Goal: Task Accomplishment & Management: Manage account settings

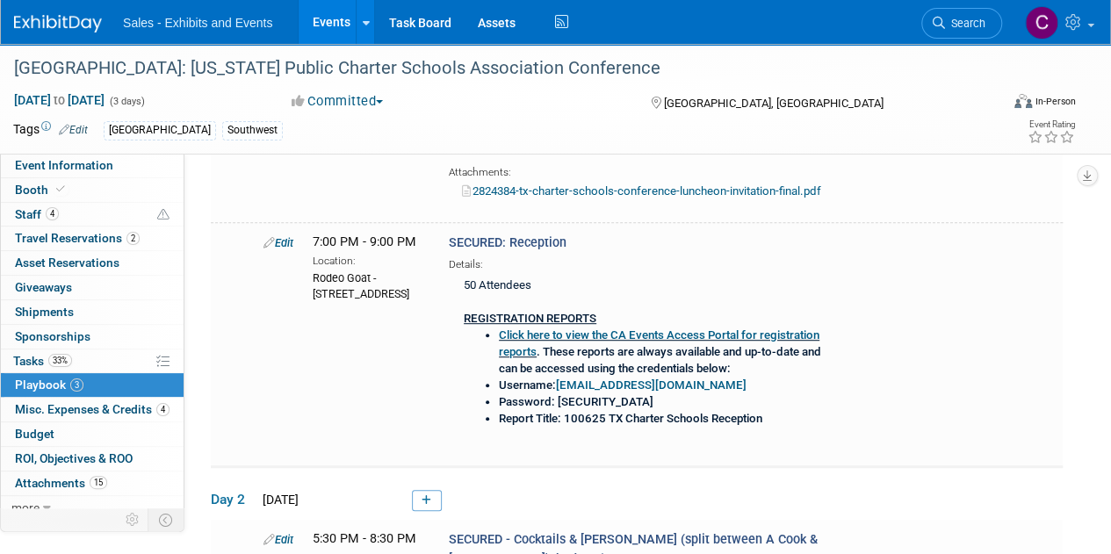
click at [328, 13] on link "Events" at bounding box center [331, 22] width 64 height 44
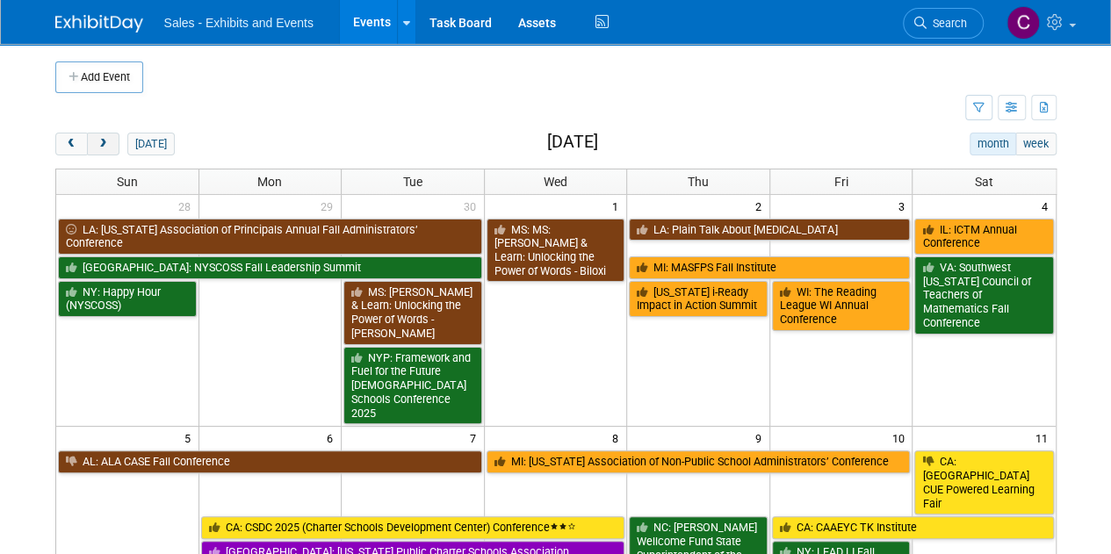
click at [109, 138] on button "next" at bounding box center [103, 144] width 32 height 23
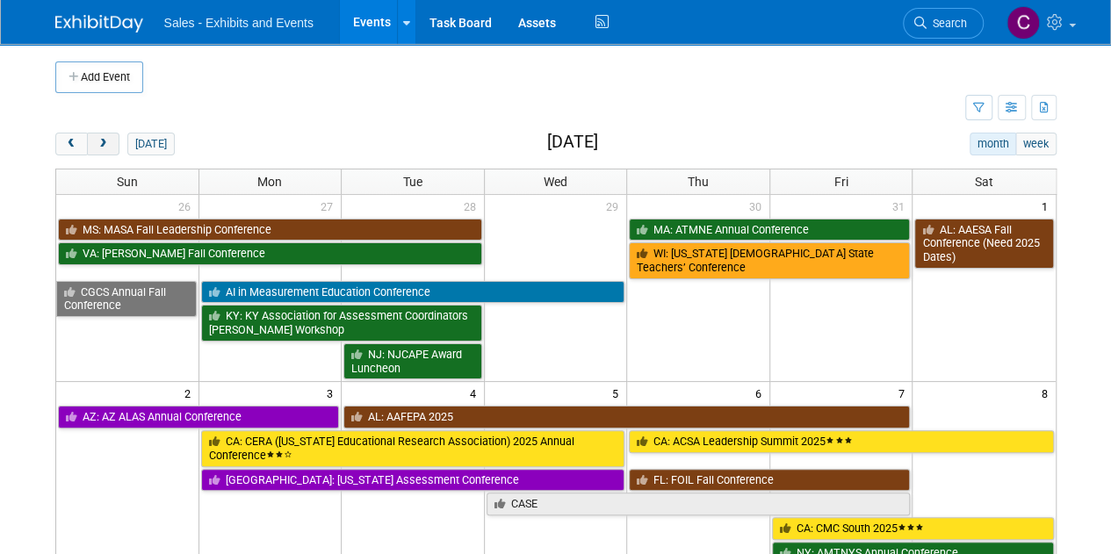
click at [109, 138] on button "next" at bounding box center [103, 144] width 32 height 23
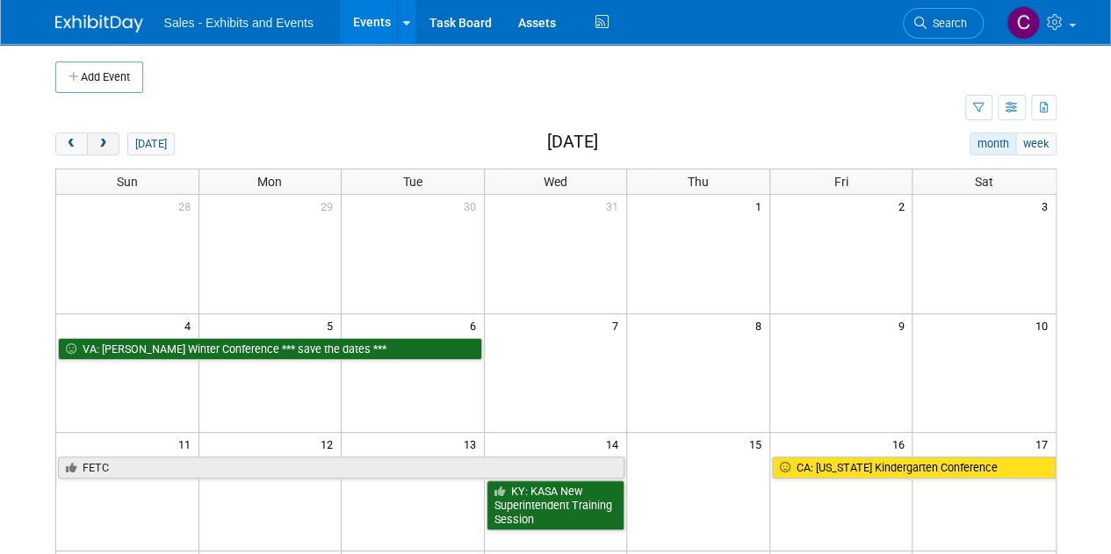
click at [109, 138] on button "next" at bounding box center [103, 144] width 32 height 23
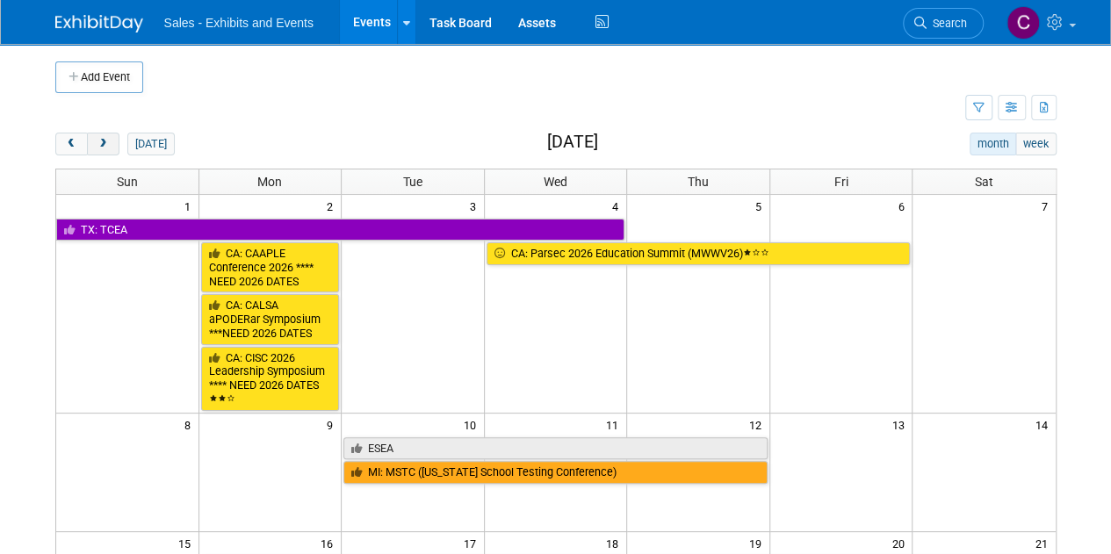
click at [109, 138] on button "next" at bounding box center [103, 144] width 32 height 23
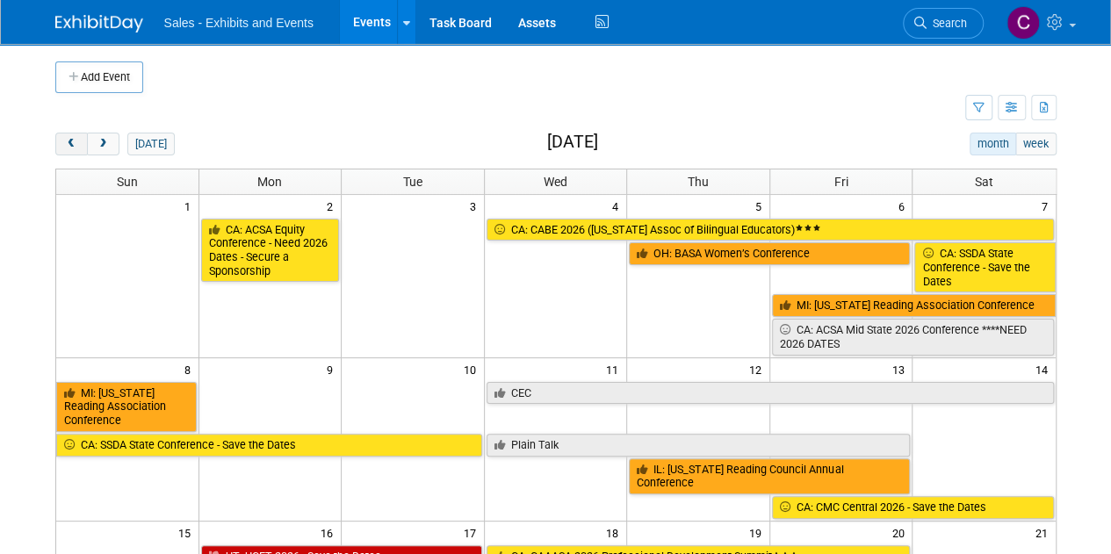
click at [74, 145] on span "prev" at bounding box center [71, 144] width 13 height 11
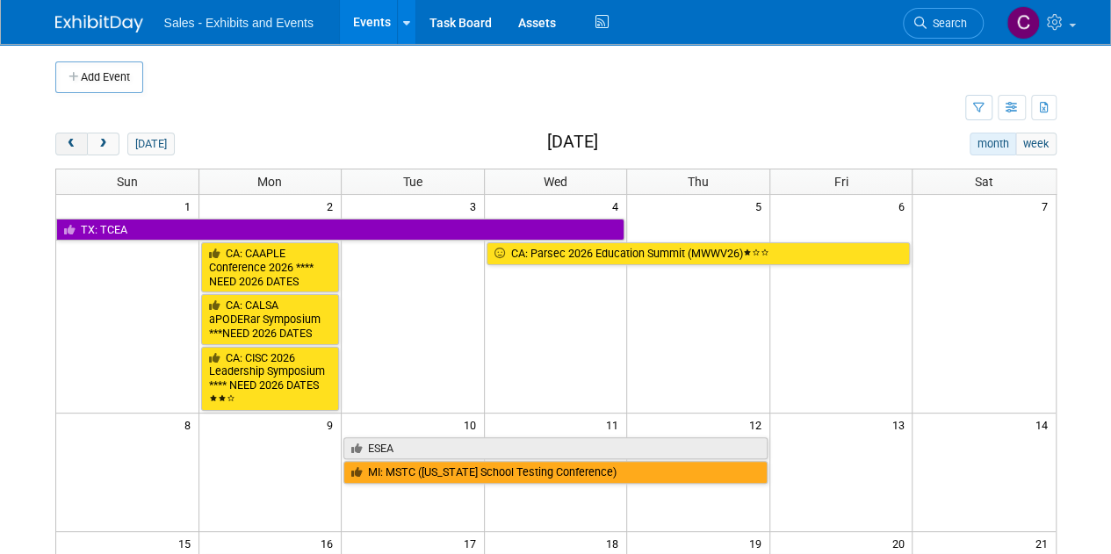
click at [74, 145] on span "prev" at bounding box center [71, 144] width 13 height 11
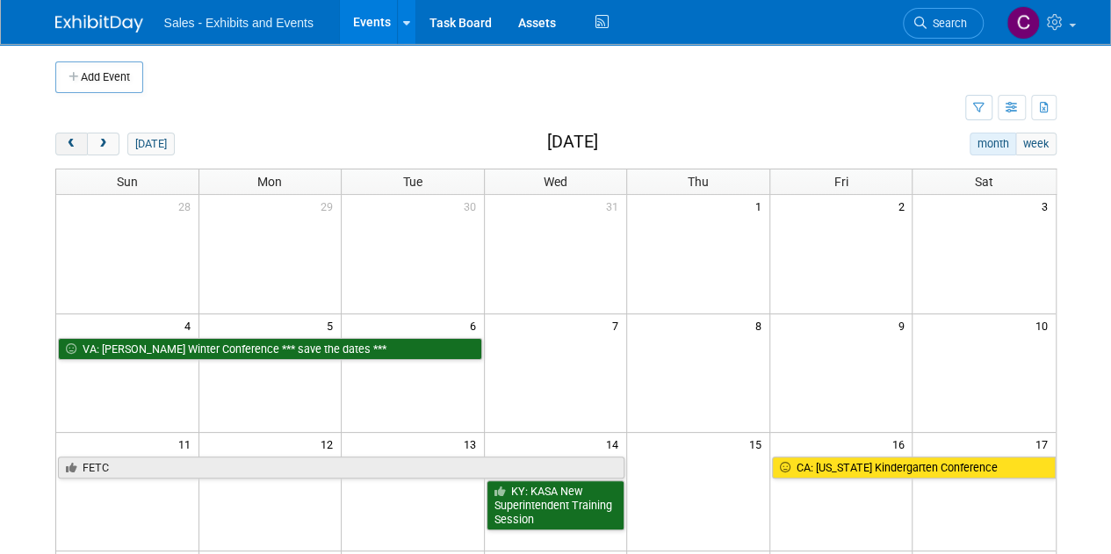
click at [74, 144] on span "prev" at bounding box center [71, 144] width 13 height 11
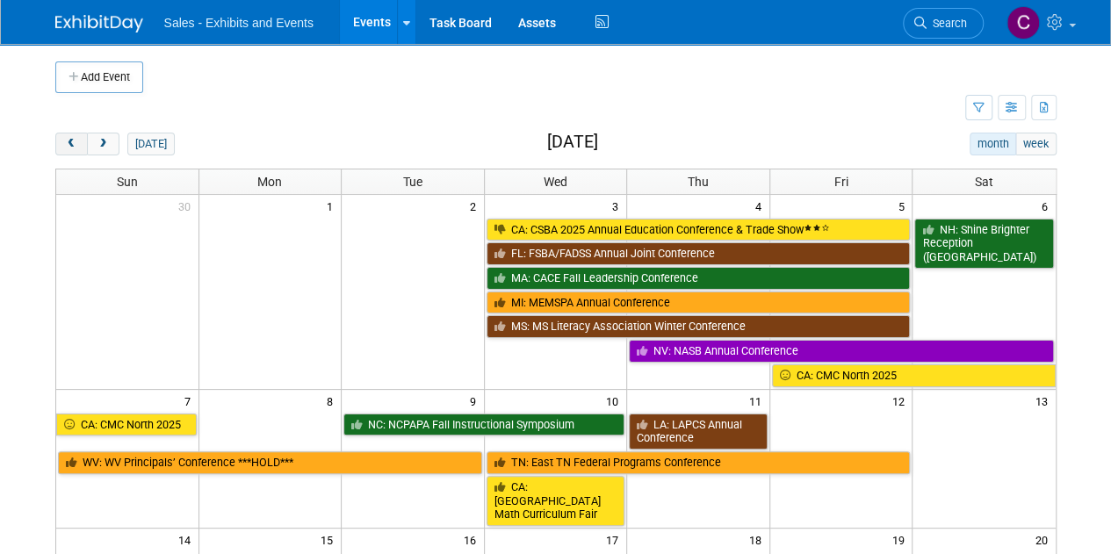
click at [74, 144] on span "prev" at bounding box center [71, 144] width 13 height 11
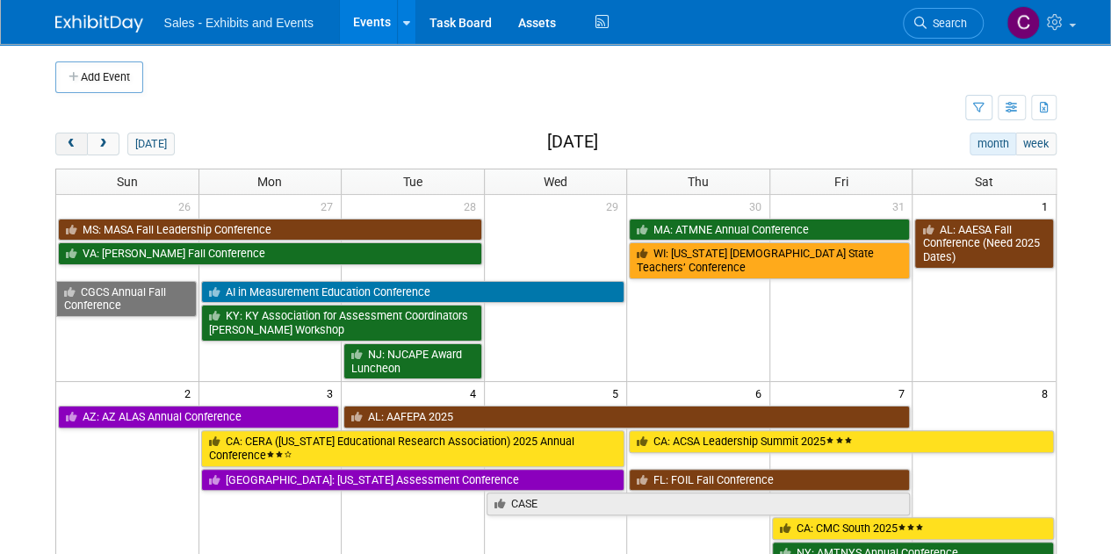
click at [74, 144] on span "prev" at bounding box center [71, 144] width 13 height 11
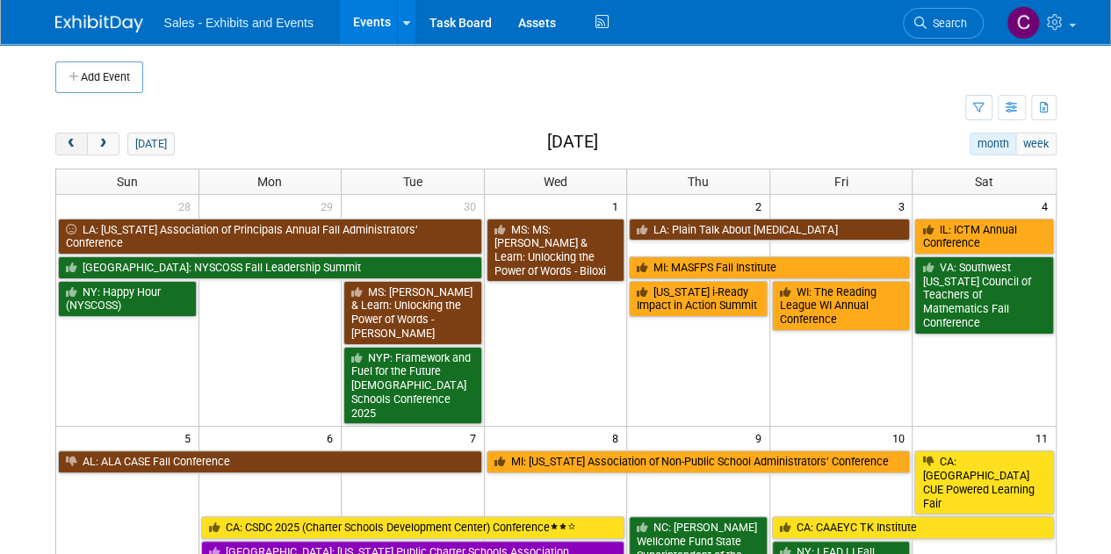
click at [74, 144] on span "prev" at bounding box center [71, 144] width 13 height 11
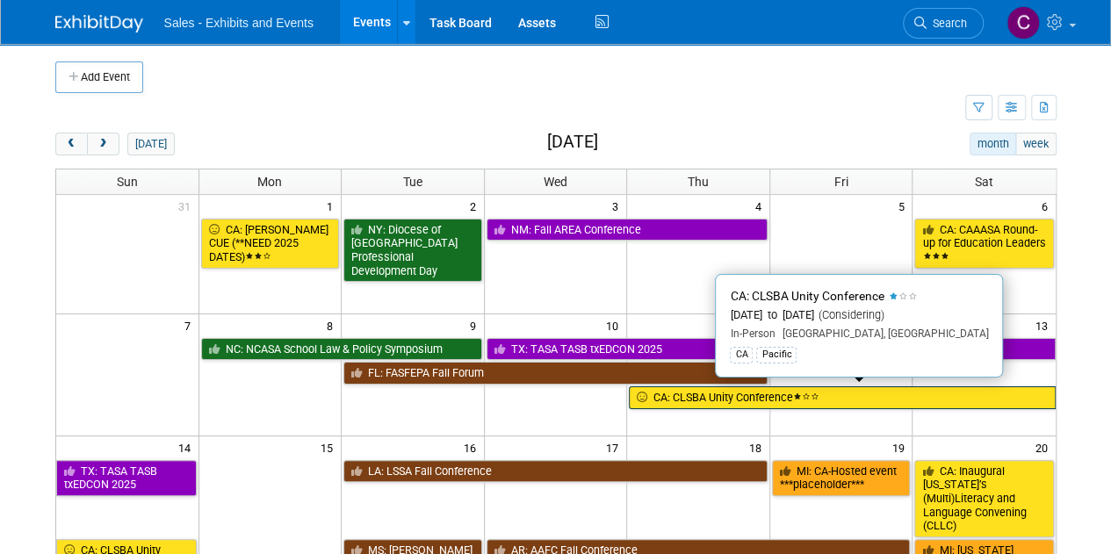
click at [730, 398] on link "CA: CLSBA Unity Conference" at bounding box center [842, 397] width 426 height 23
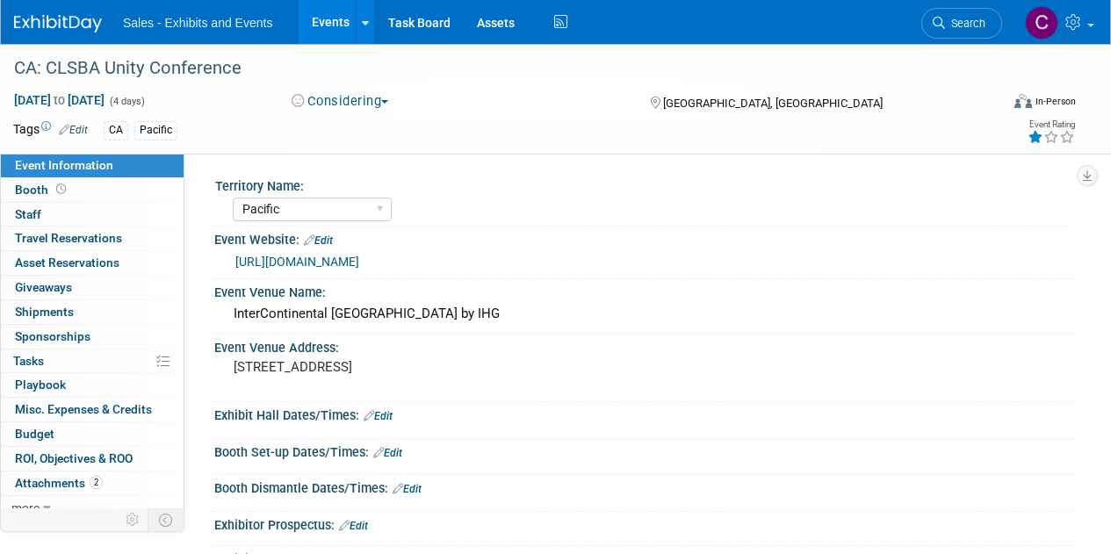
select select "Pacific"
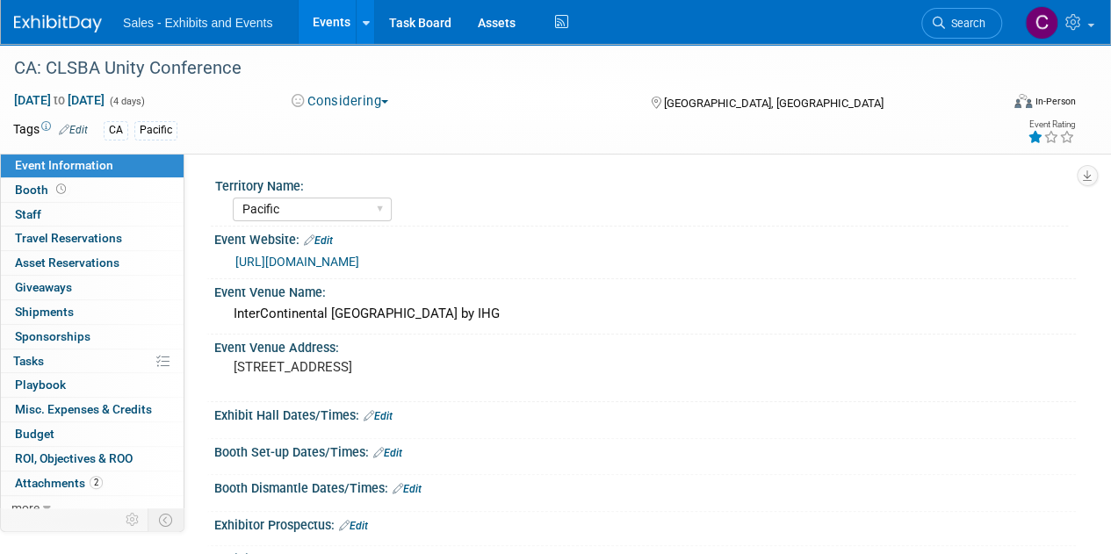
click at [337, 101] on button "Considering" at bounding box center [340, 101] width 110 height 18
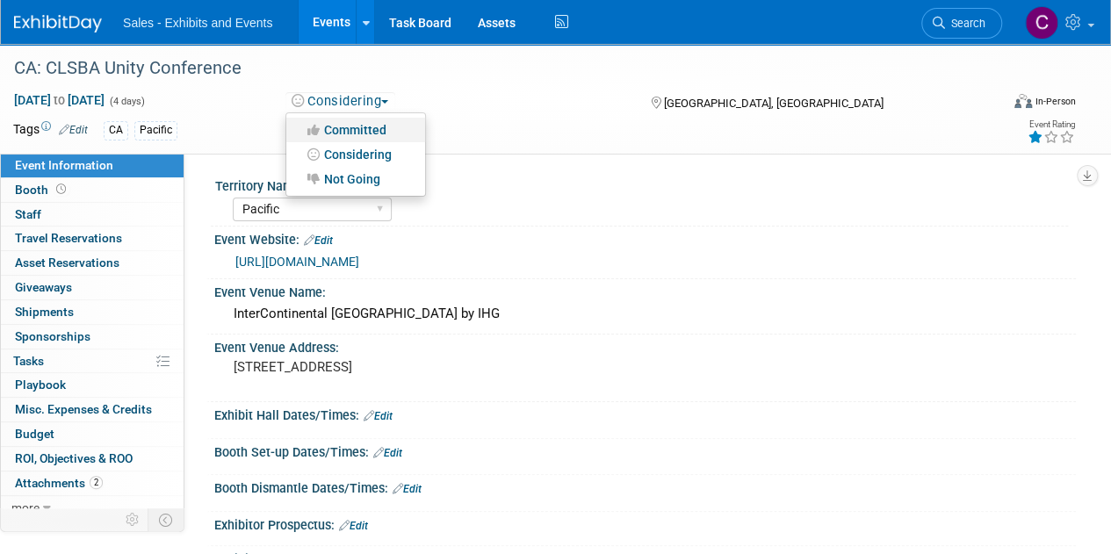
click at [346, 120] on link "Committed" at bounding box center [355, 130] width 139 height 25
